Goal: Information Seeking & Learning: Learn about a topic

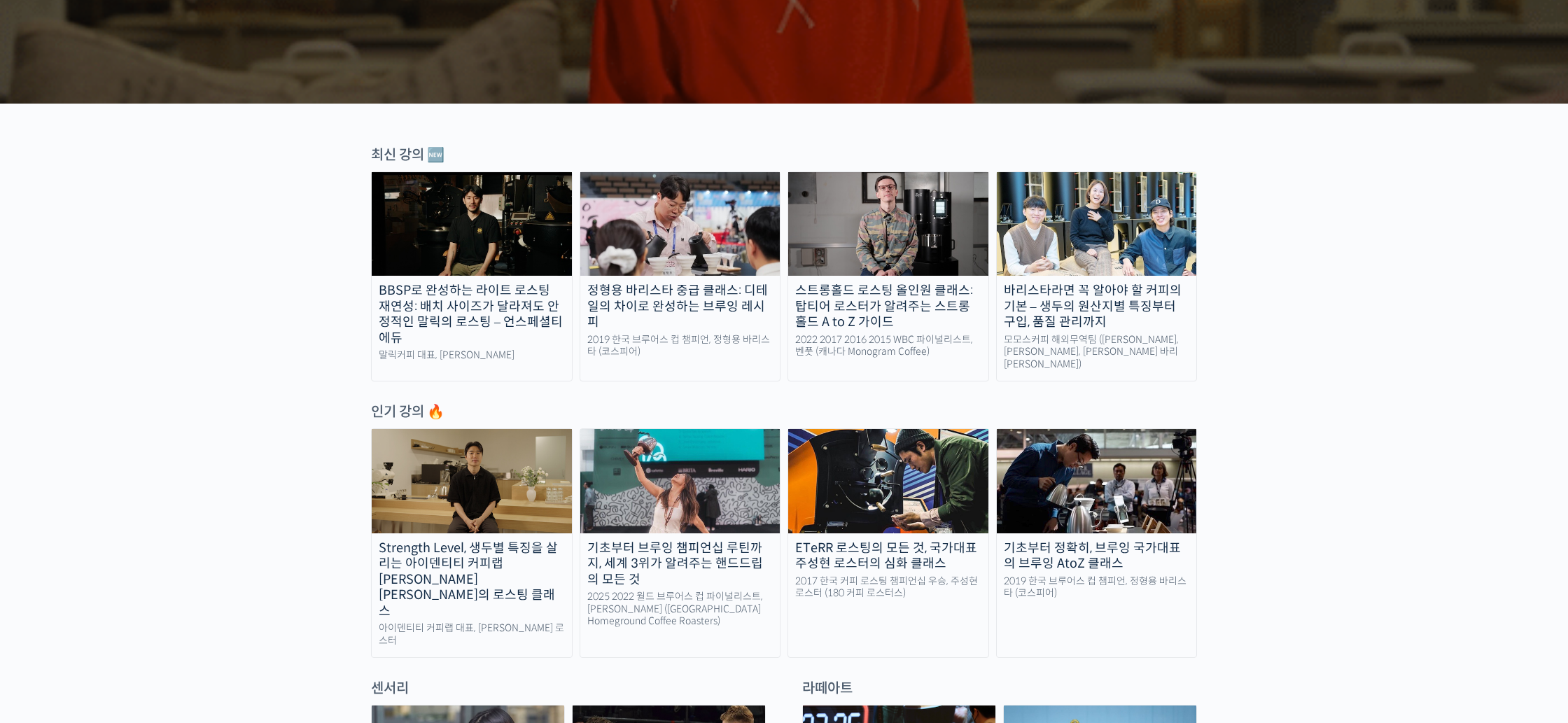
scroll to position [370, 0]
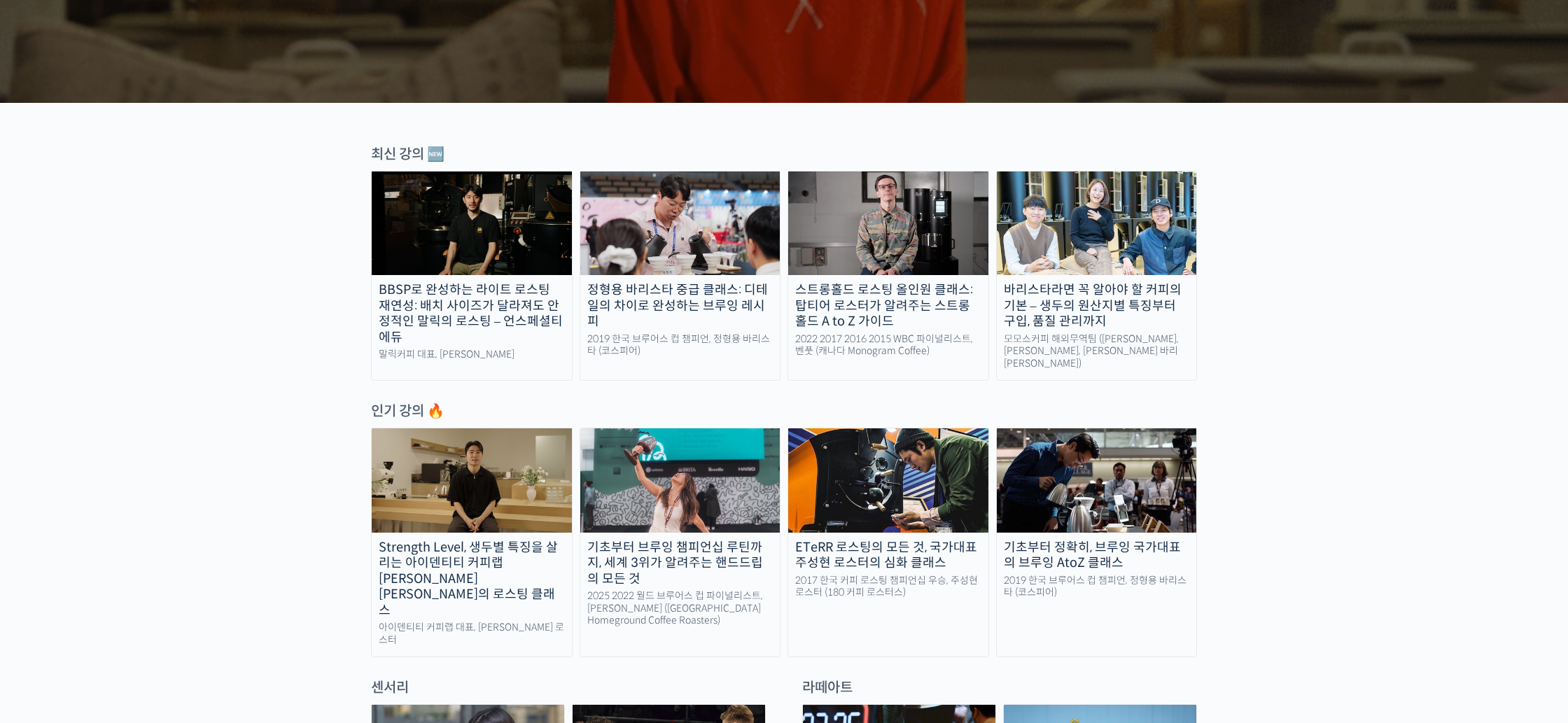
click at [427, 312] on div "BBSP로 완성하는 라이트 로스팅 재연성: 배치 사이즈가 달라져도 안정적인 말릭의 로스팅 – 언스페셜티 에듀" at bounding box center [472, 314] width 200 height 63
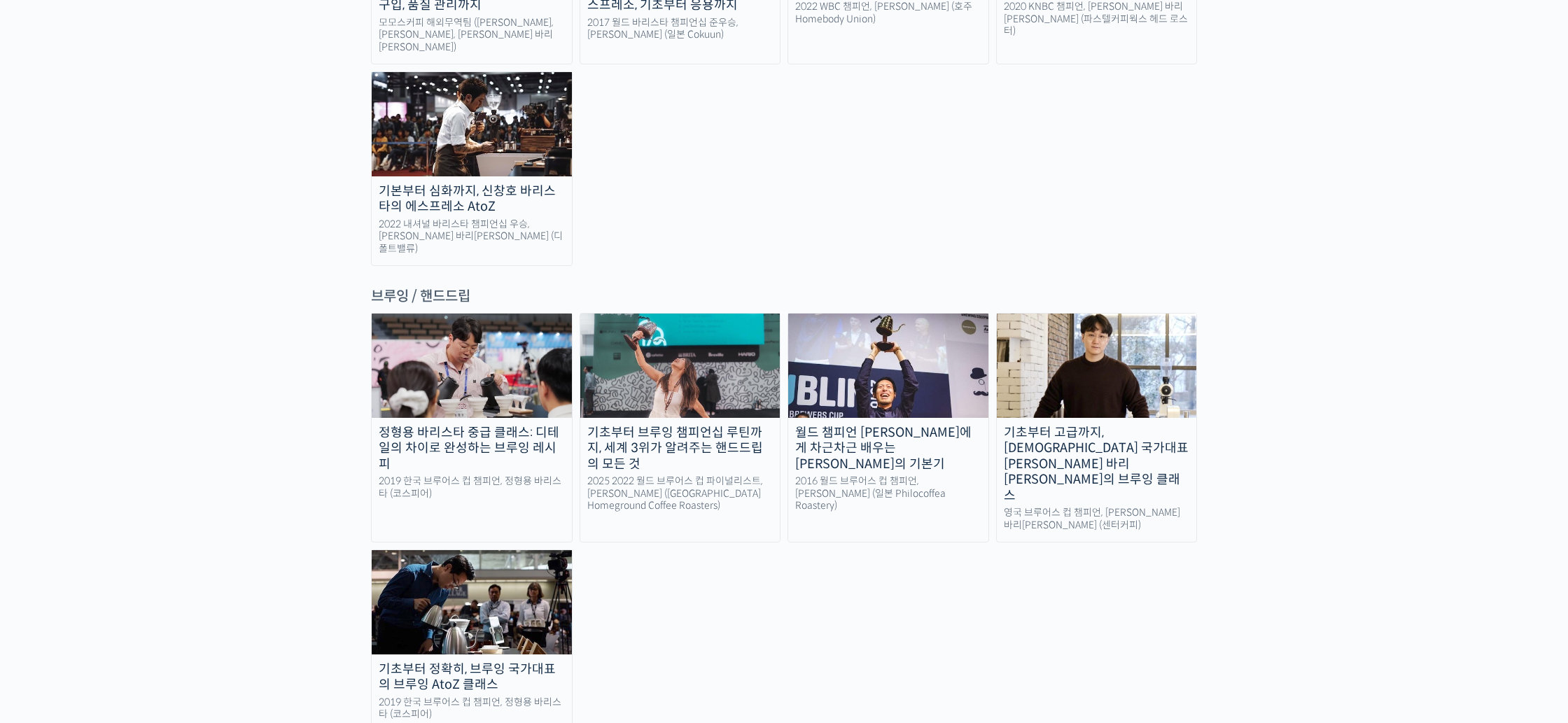
scroll to position [2235, 0]
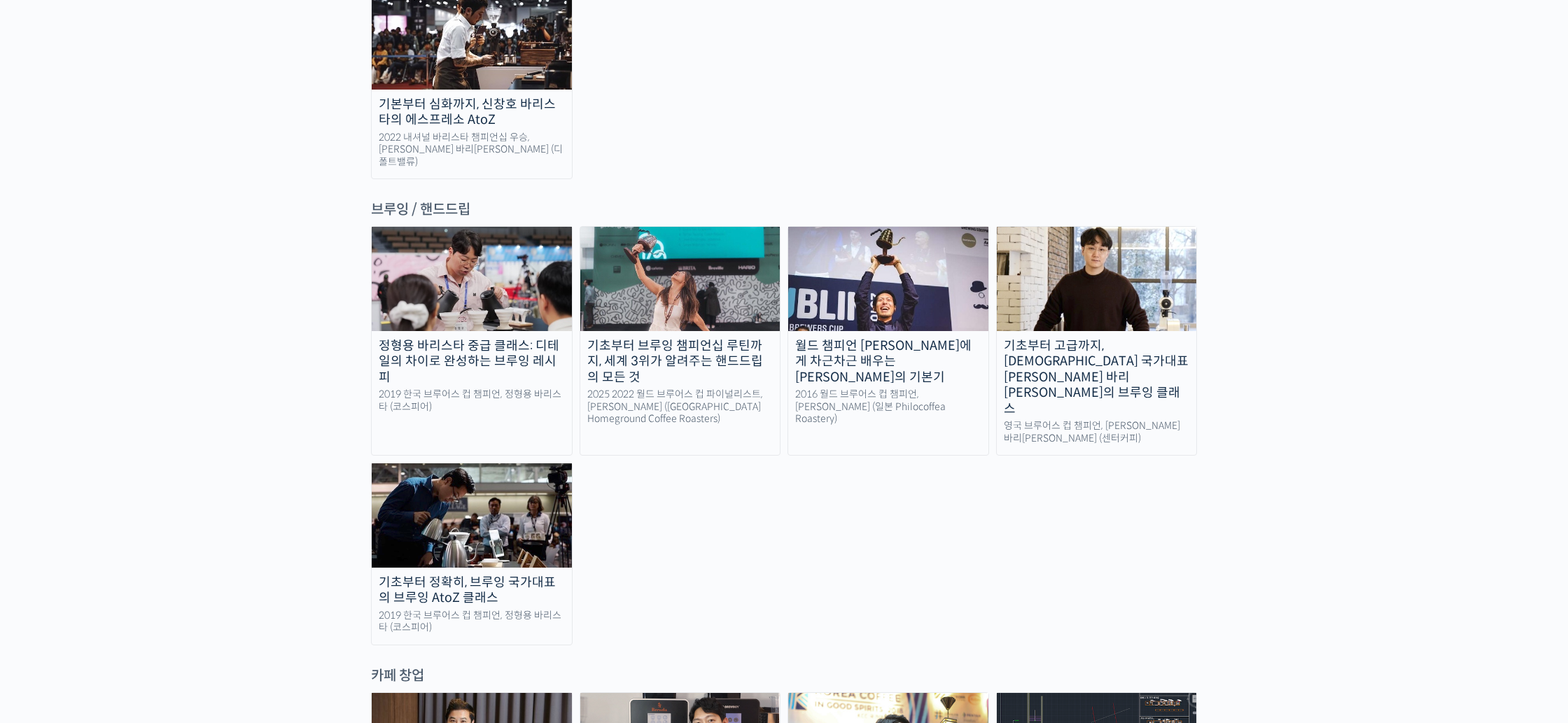
click at [454, 464] on img at bounding box center [472, 515] width 200 height 103
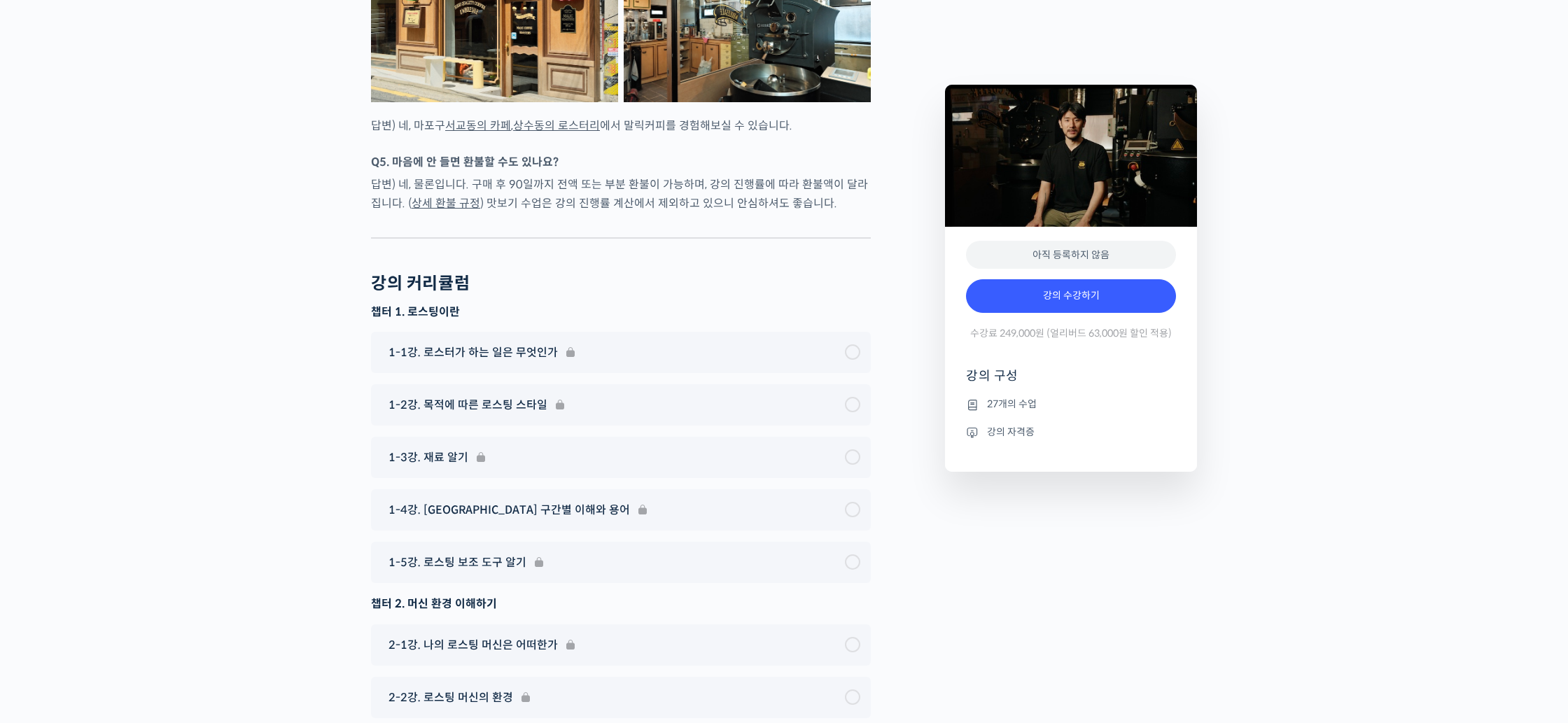
scroll to position [5901, 0]
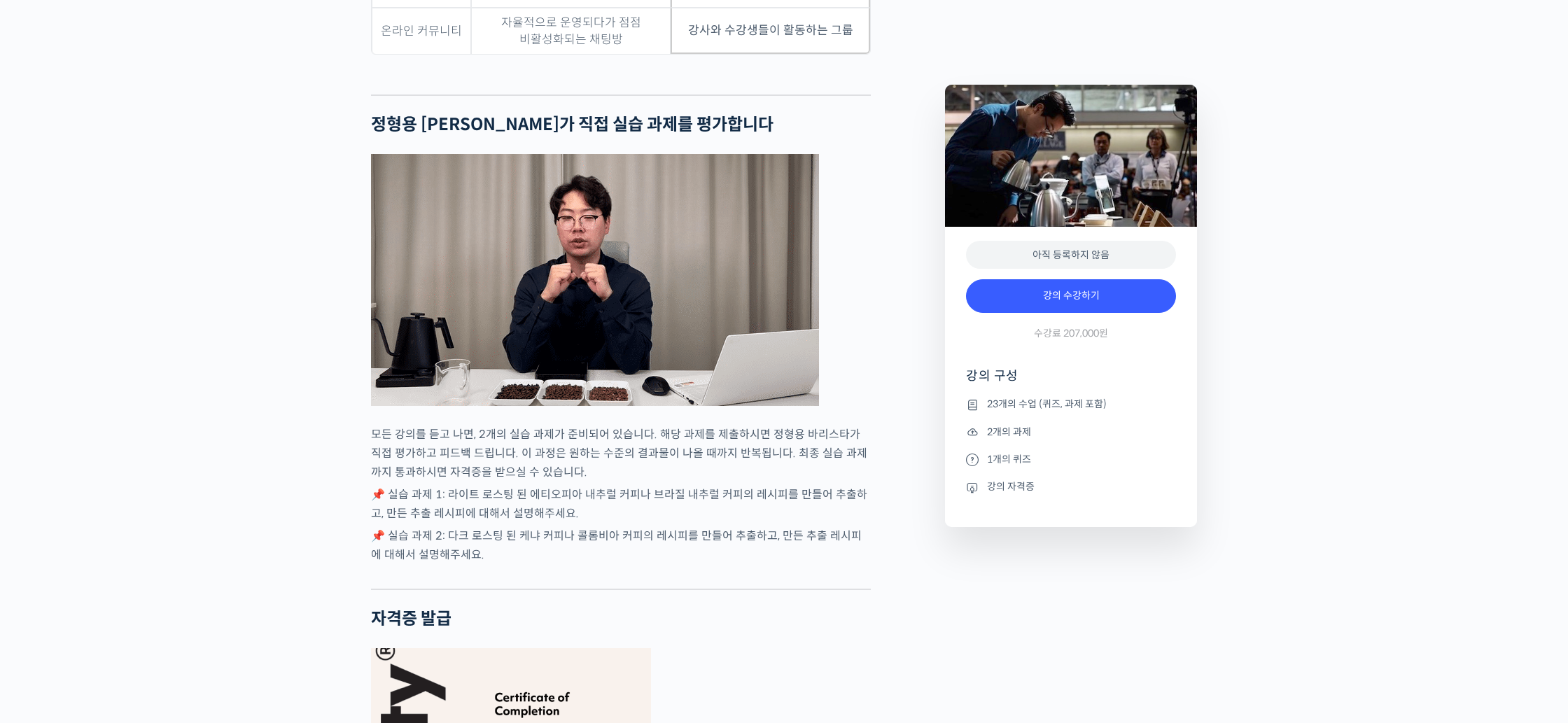
scroll to position [4901, 0]
